Goal: Information Seeking & Learning: Find specific fact

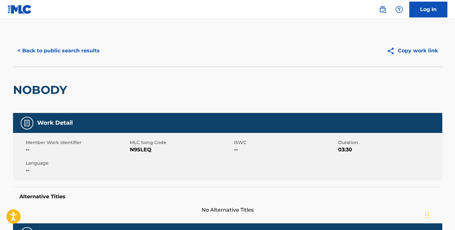
click at [42, 51] on button "< Back to public search results" at bounding box center [58, 51] width 91 height 16
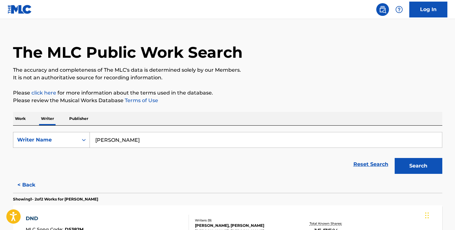
drag, startPoint x: 143, startPoint y: 142, endPoint x: 57, endPoint y: 135, distance: 86.6
click at [57, 135] on div "SearchWithCriteriafb574655-e5dc-4a6e-95d7-aaddc7e128b9 Writer Name [PERSON_NAME]" at bounding box center [227, 140] width 429 height 16
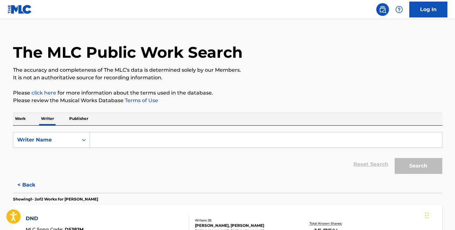
paste input "[PERSON_NAME] [PERSON_NAME]"
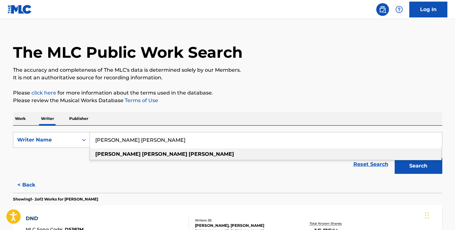
click at [261, 150] on div "[PERSON_NAME] [PERSON_NAME]" at bounding box center [265, 154] width 351 height 11
type input "[PERSON_NAME] [PERSON_NAME]"
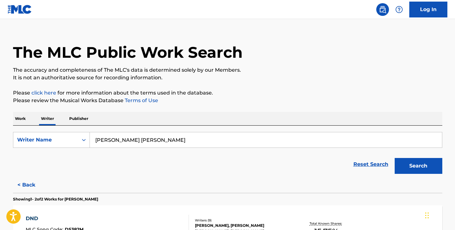
click at [409, 168] on button "Search" at bounding box center [419, 166] width 48 height 16
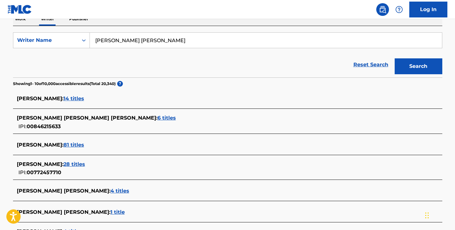
scroll to position [109, 0]
click at [66, 99] on span "14 titles" at bounding box center [73, 99] width 21 height 6
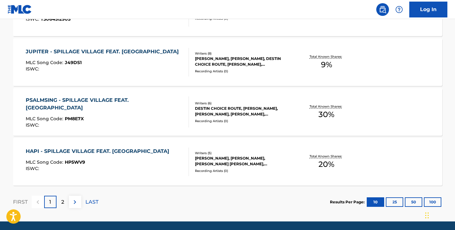
scroll to position [526, 0]
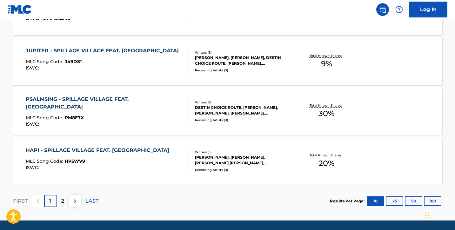
click at [66, 200] on div "2" at bounding box center [63, 201] width 12 height 12
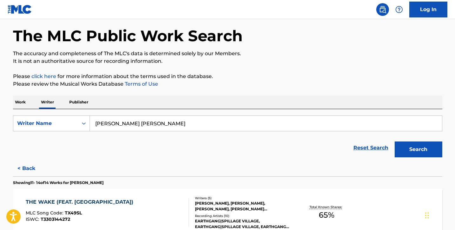
scroll to position [248, 0]
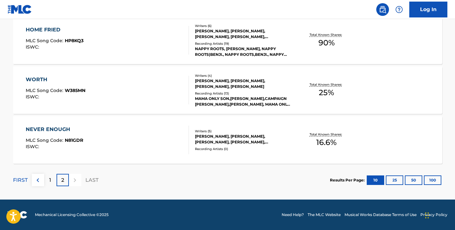
click at [50, 182] on p "1" at bounding box center [50, 181] width 2 height 8
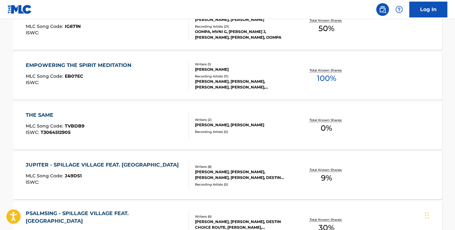
scroll to position [412, 0]
click at [134, 61] on div "EMPOWERING THE SPIRIT MEDITATION MLC Song Code : EB07EC ISWC : Writers ( 1 ) [P…" at bounding box center [227, 76] width 429 height 48
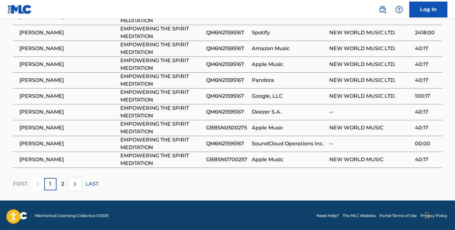
scroll to position [455, 0]
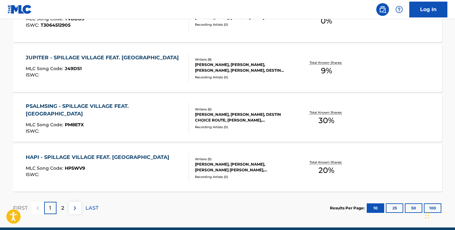
scroll to position [519, 0]
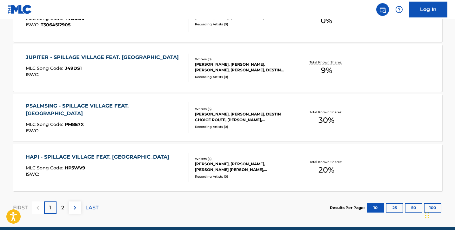
click at [396, 205] on button "25" at bounding box center [394, 208] width 17 height 10
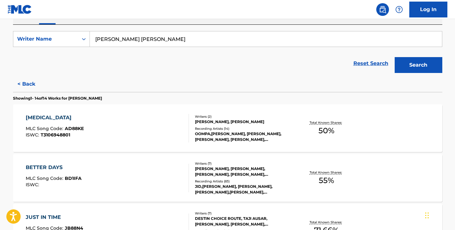
scroll to position [20, 0]
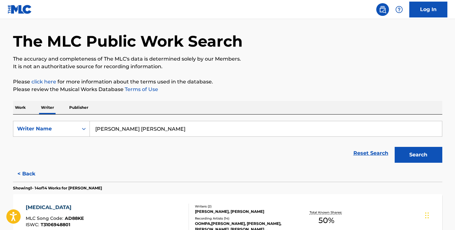
click at [412, 150] on button "Search" at bounding box center [419, 155] width 48 height 16
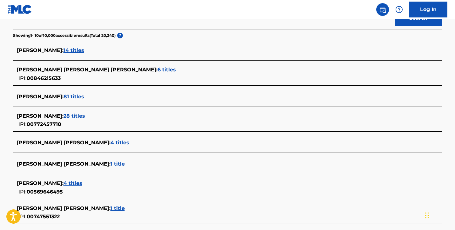
scroll to position [159, 0]
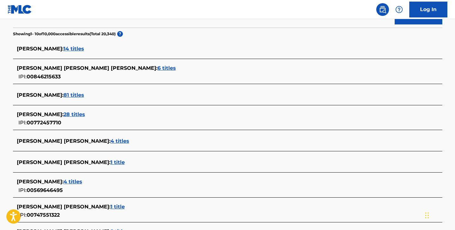
click at [66, 114] on span "28 titles" at bounding box center [74, 114] width 22 height 6
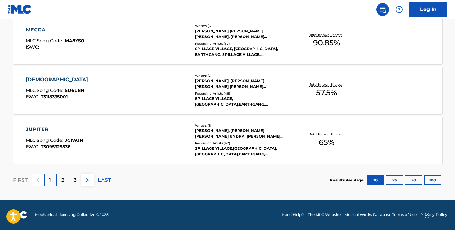
scroll to position [547, 0]
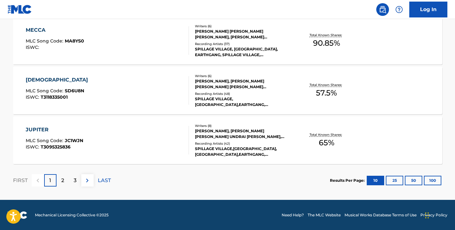
click at [63, 182] on p "2" at bounding box center [62, 181] width 3 height 8
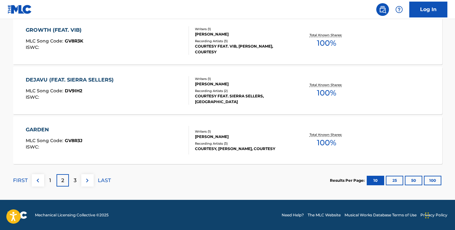
click at [75, 181] on p "3" at bounding box center [75, 181] width 3 height 8
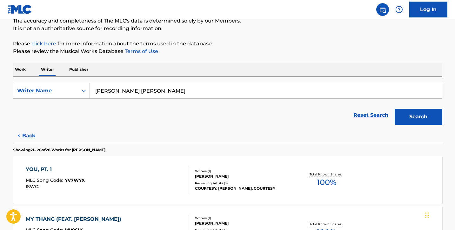
scroll to position [0, 0]
